Goal: Transaction & Acquisition: Purchase product/service

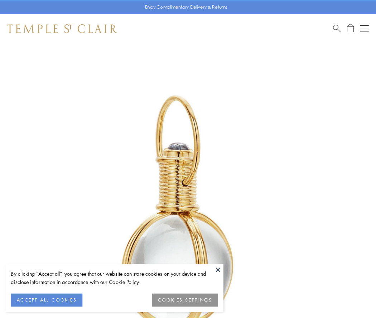
scroll to position [187, 0]
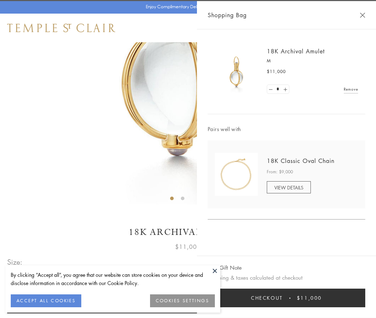
click at [286, 298] on button "Checkout $11,000" at bounding box center [287, 298] width 158 height 19
